Goal: Information Seeking & Learning: Find specific page/section

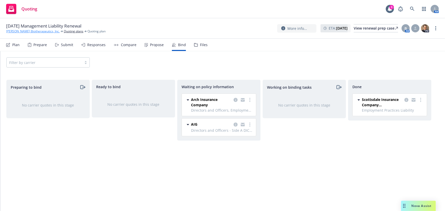
click at [38, 32] on link "[PERSON_NAME] Biotherapeutics, Inc." at bounding box center [33, 31] width 54 height 5
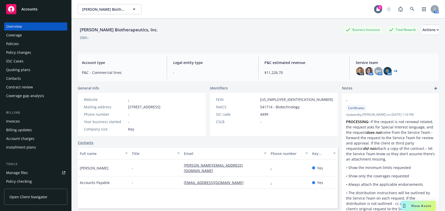
click at [22, 121] on div "Invoices" at bounding box center [35, 121] width 59 height 8
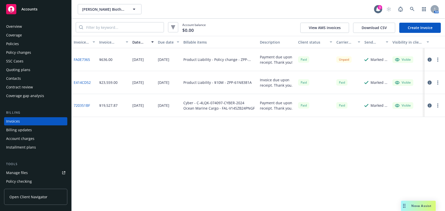
scroll to position [8, 0]
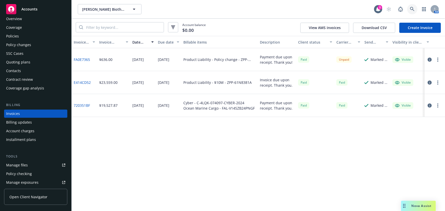
click at [414, 7] on icon at bounding box center [412, 9] width 5 height 5
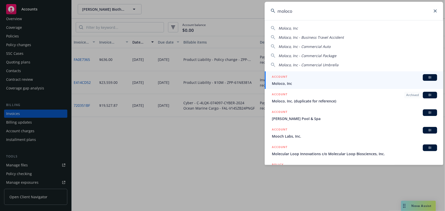
type input "moloco"
click at [369, 79] on div "ACCOUNT BI" at bounding box center [354, 77] width 165 height 7
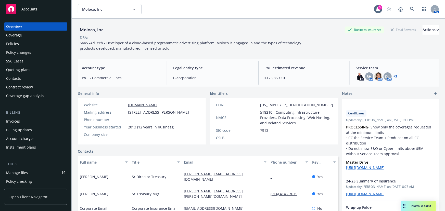
click at [19, 45] on div "Policies" at bounding box center [35, 44] width 59 height 8
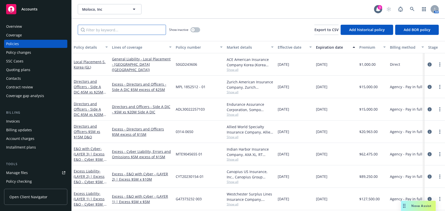
click at [148, 32] on input "Filter by keyword..." at bounding box center [122, 30] width 88 height 10
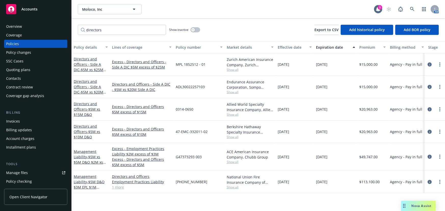
click at [119, 188] on link "1 more" at bounding box center [142, 187] width 60 height 5
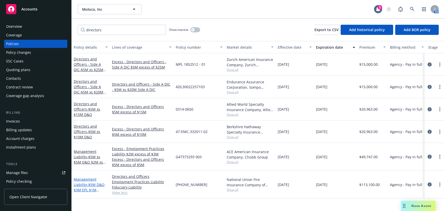
click at [86, 184] on link "Management Liability - $5M D&O $3M EPL $1M Fiduciary" at bounding box center [89, 187] width 31 height 21
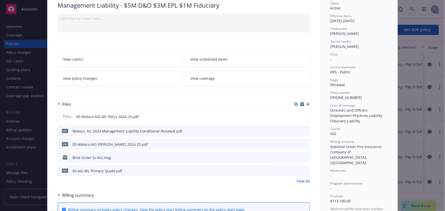
scroll to position [46, 0]
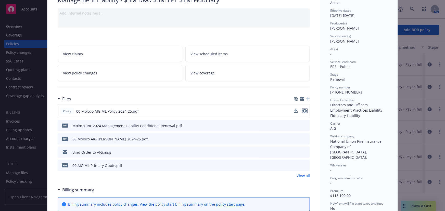
click at [304, 110] on icon "preview file" at bounding box center [304, 111] width 5 height 4
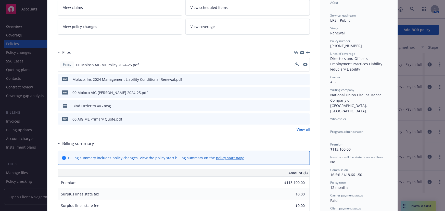
scroll to position [0, 0]
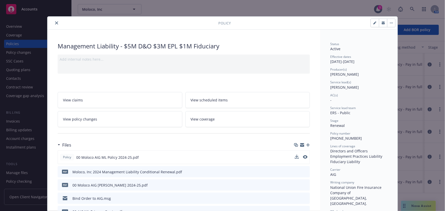
click at [56, 23] on icon "close" at bounding box center [56, 22] width 3 height 3
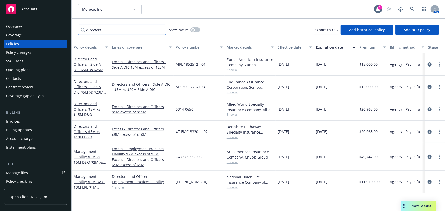
drag, startPoint x: 124, startPoint y: 28, endPoint x: 46, endPoint y: 21, distance: 78.4
click at [46, 21] on div "Accounts Overview Coverage Policies Policy changes SSC Cases Quoting plans Cont…" at bounding box center [222, 105] width 445 height 211
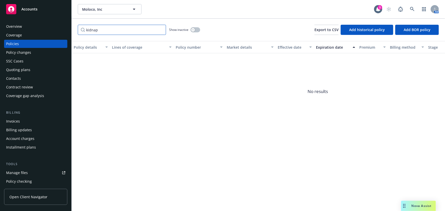
type input "kidnap"
